Goal: Task Accomplishment & Management: Manage account settings

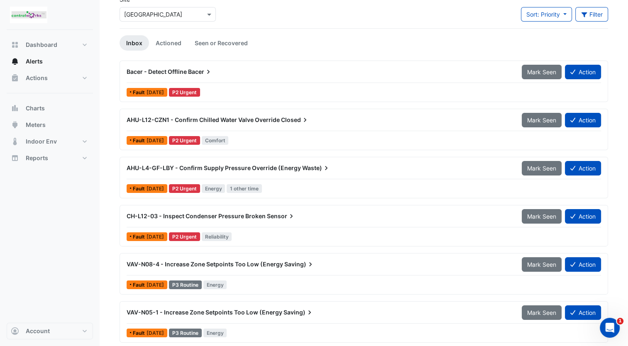
scroll to position [125, 0]
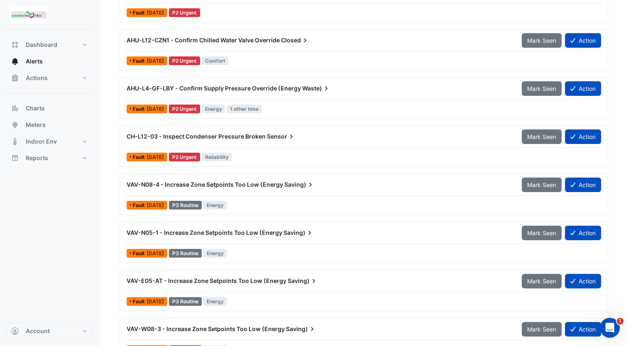
click at [218, 133] on span "CH-L12-03 - Inspect Condenser Pressure Broken" at bounding box center [196, 136] width 139 height 7
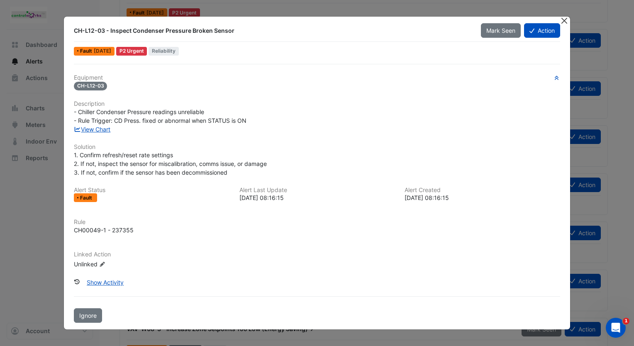
click at [563, 22] on button "Close" at bounding box center [564, 21] width 9 height 9
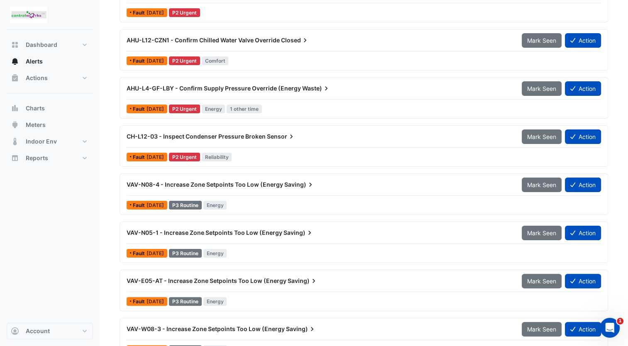
click at [45, 215] on div "Dashboard Portfolio Ratings Performance Alerts Actions Site Manager Charts" at bounding box center [50, 176] width 86 height 293
click at [5, 200] on nav "Dashboard Portfolio Ratings Performance Alerts Actions Site Manager Charts" at bounding box center [50, 173] width 100 height 346
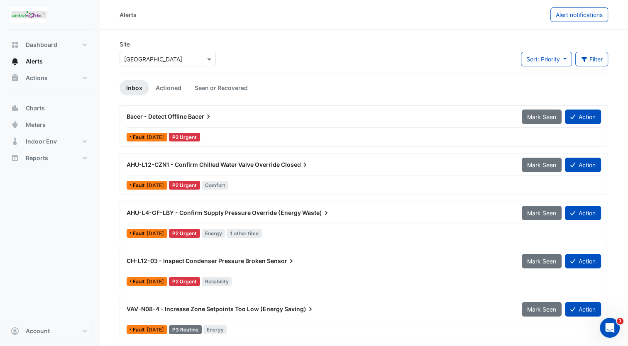
click at [224, 260] on span "CH-L12-03 - Inspect Condenser Pressure Broken" at bounding box center [196, 260] width 139 height 7
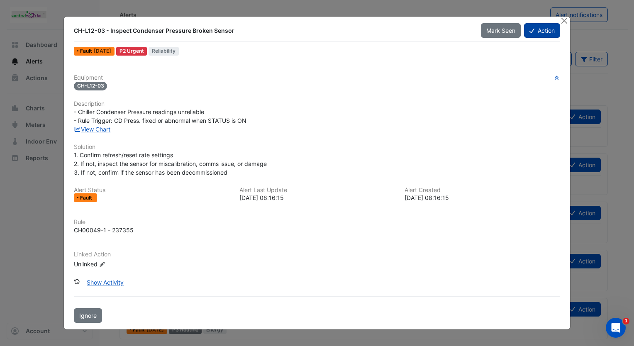
click at [535, 33] on button "Action" at bounding box center [542, 30] width 36 height 15
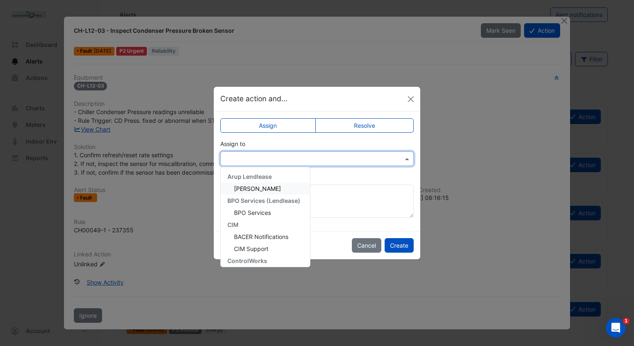
click at [408, 157] on span at bounding box center [408, 158] width 10 height 9
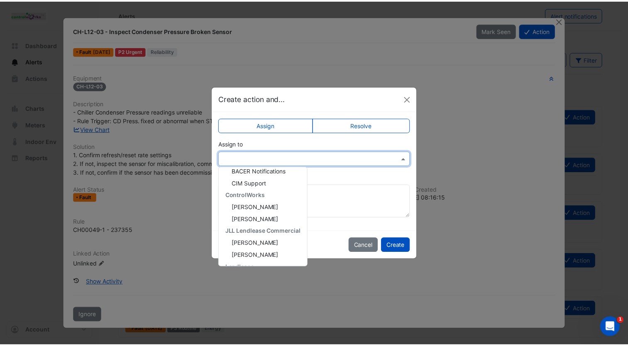
scroll to position [53, 0]
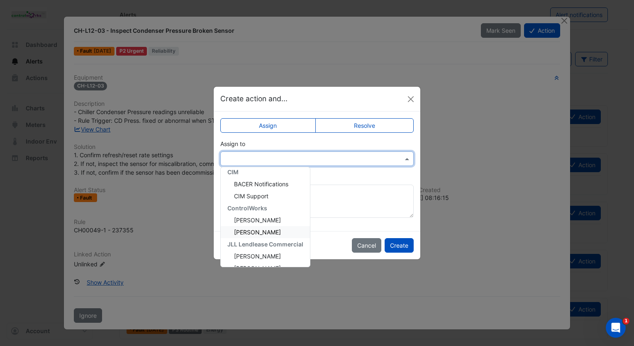
click at [255, 233] on span "[PERSON_NAME]" at bounding box center [257, 232] width 47 height 7
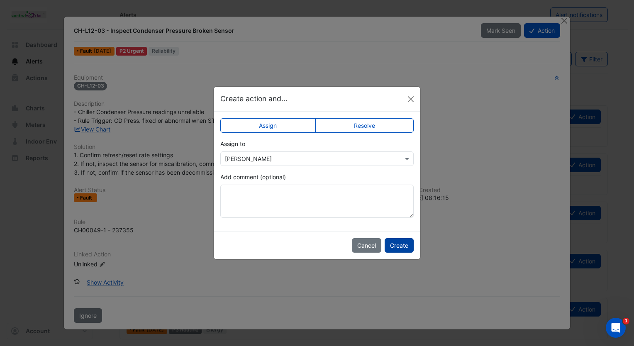
click at [393, 243] on button "Create" at bounding box center [399, 245] width 29 height 15
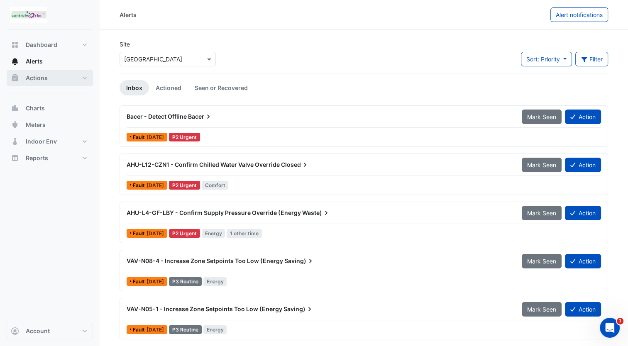
click at [43, 78] on span "Actions" at bounding box center [37, 78] width 22 height 8
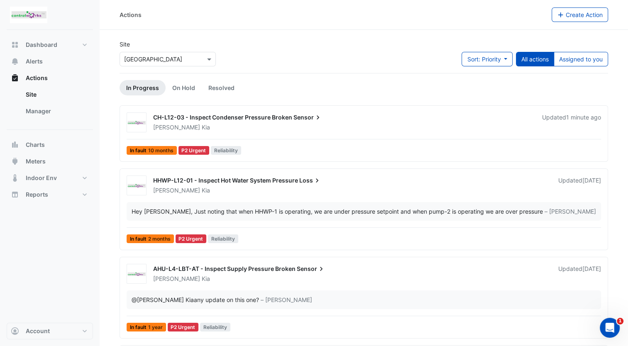
click at [208, 114] on span "CH-L12-03 - Inspect Condenser Pressure Broken" at bounding box center [222, 117] width 139 height 7
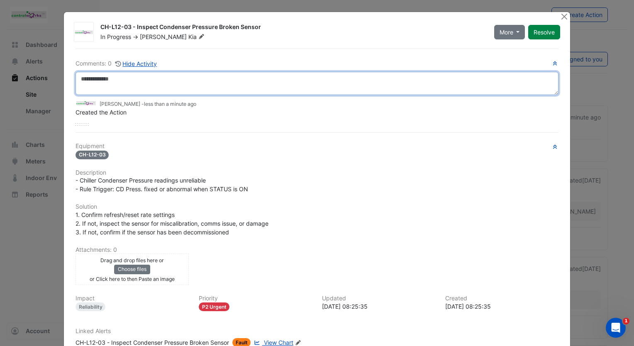
click at [138, 79] on textarea at bounding box center [317, 83] width 483 height 23
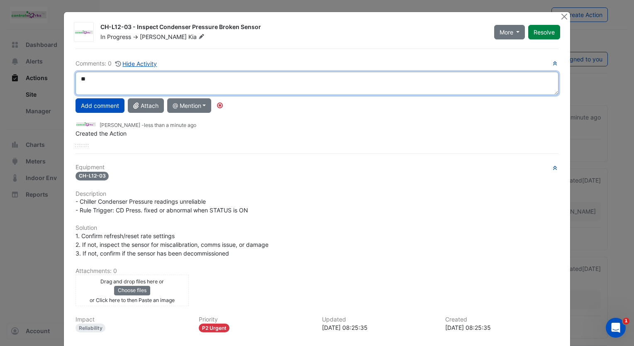
type textarea "*"
drag, startPoint x: 75, startPoint y: 77, endPoint x: 91, endPoint y: 82, distance: 16.4
click at [76, 77] on textarea "**********" at bounding box center [317, 83] width 483 height 23
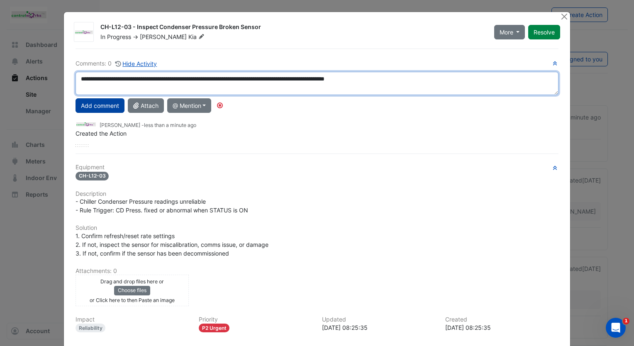
type textarea "**********"
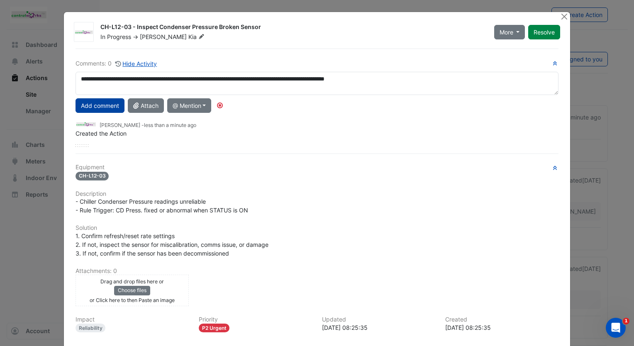
click at [93, 103] on button "Add comment" at bounding box center [100, 105] width 49 height 15
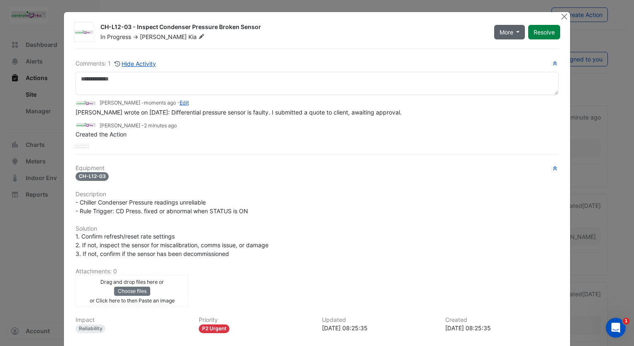
click at [515, 30] on button "More" at bounding box center [510, 32] width 31 height 15
click at [474, 130] on div "Created the Action" at bounding box center [317, 134] width 483 height 9
click at [512, 31] on button "More" at bounding box center [510, 32] width 31 height 15
click at [490, 133] on div "Created the Action" at bounding box center [317, 134] width 483 height 9
click at [562, 17] on button "Close" at bounding box center [564, 16] width 9 height 9
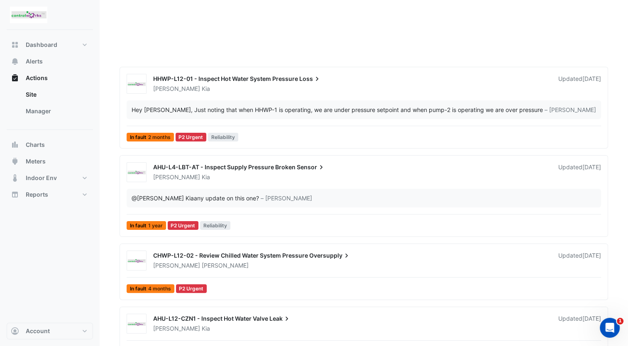
scroll to position [125, 0]
